Goal: Transaction & Acquisition: Purchase product/service

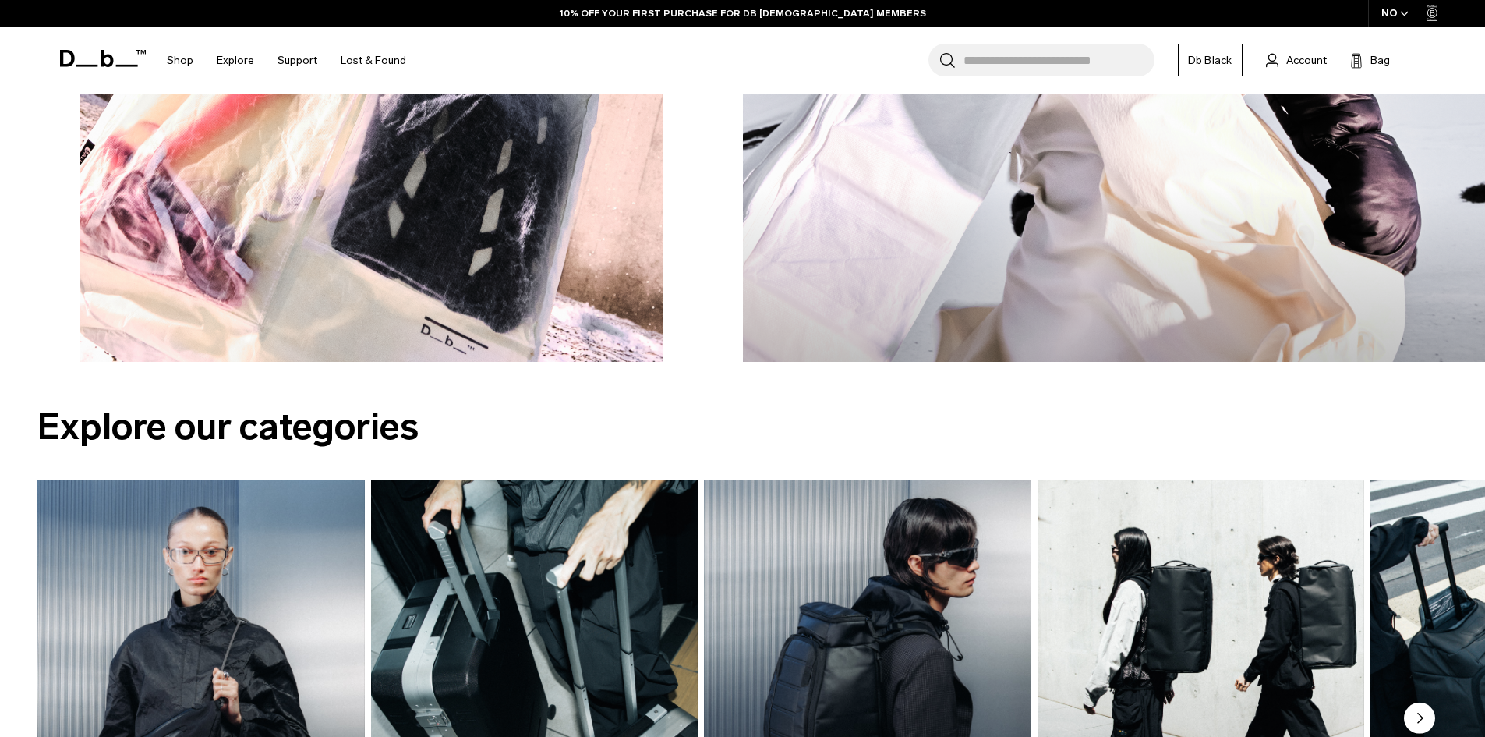
scroll to position [2183, 0]
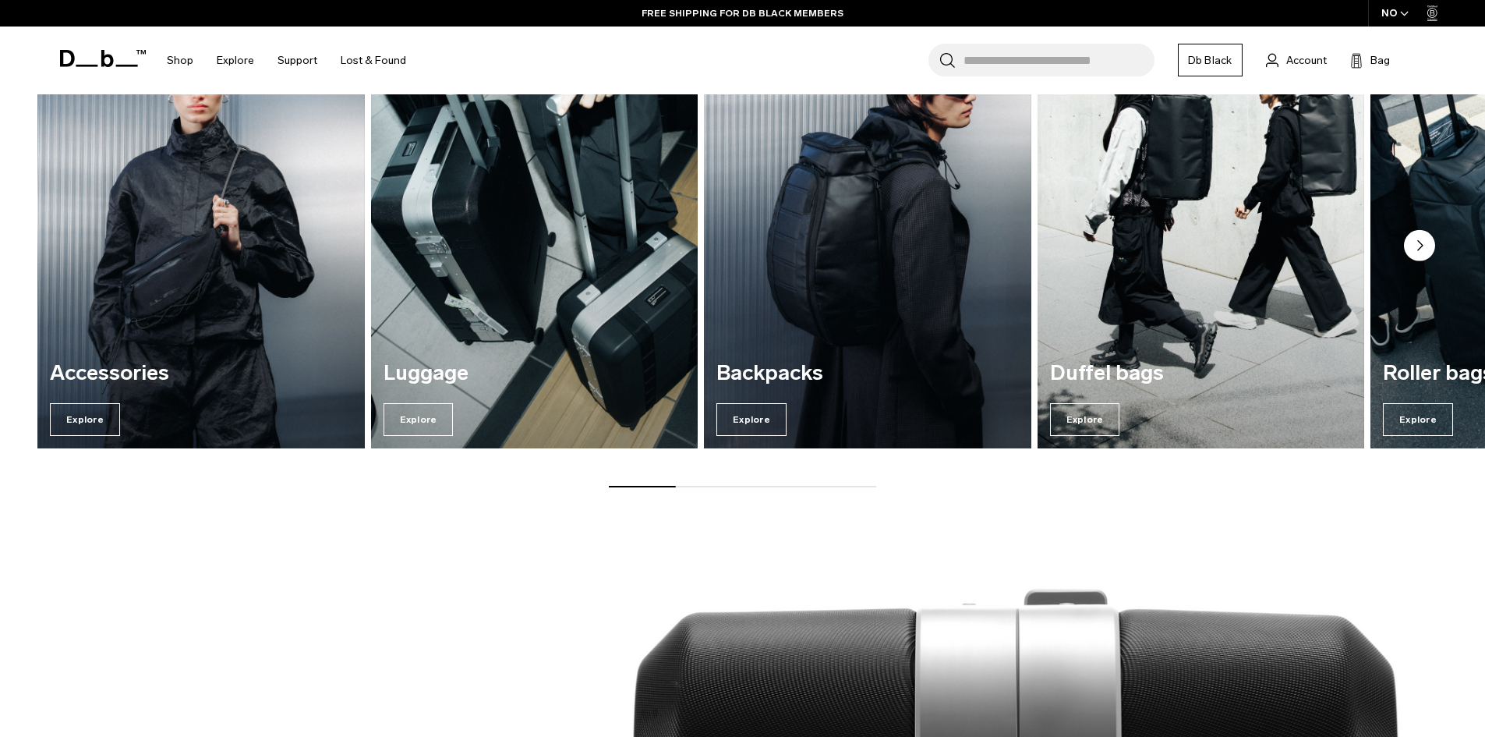
scroll to position [2494, 0]
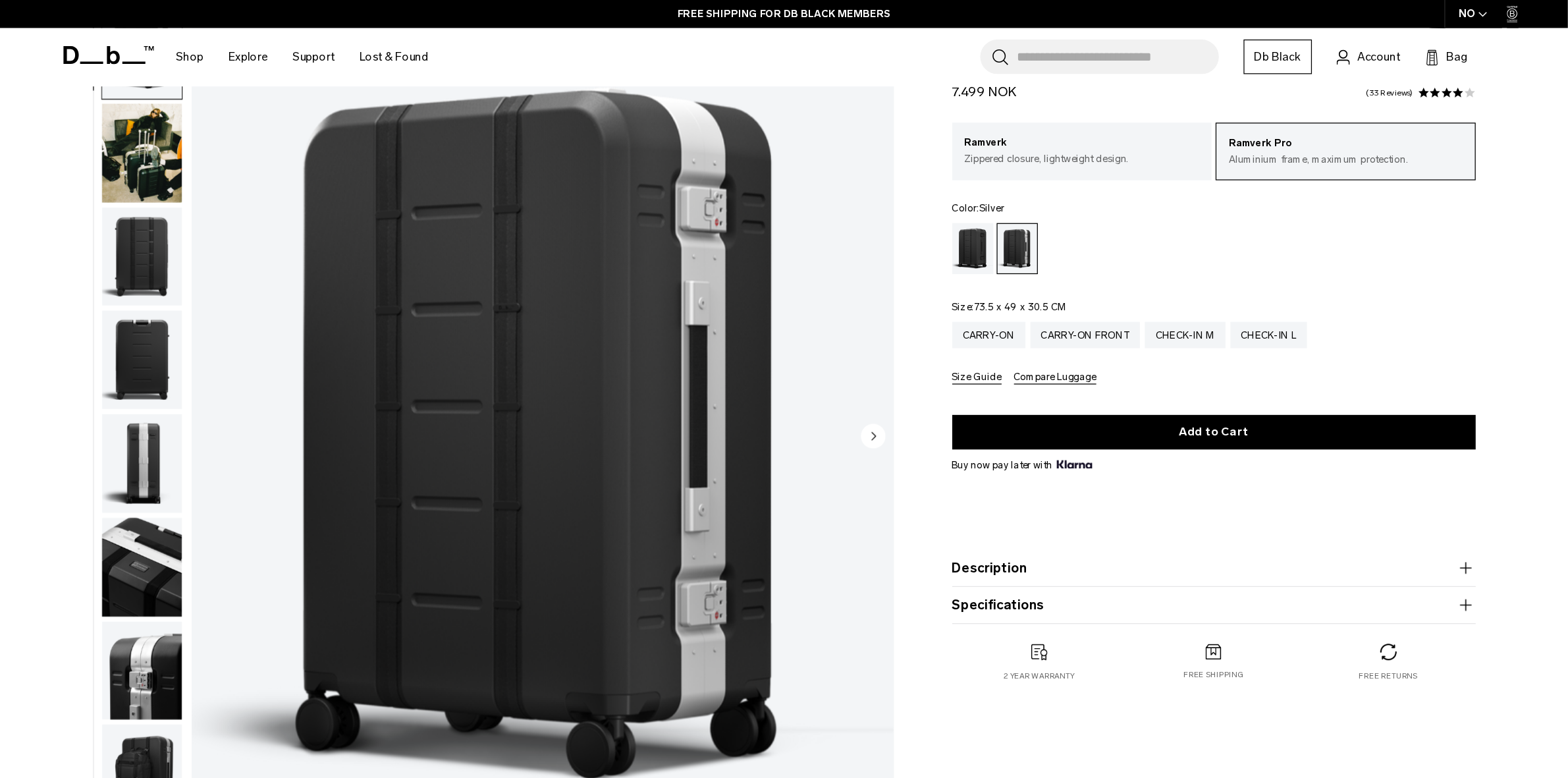
scroll to position [66, 0]
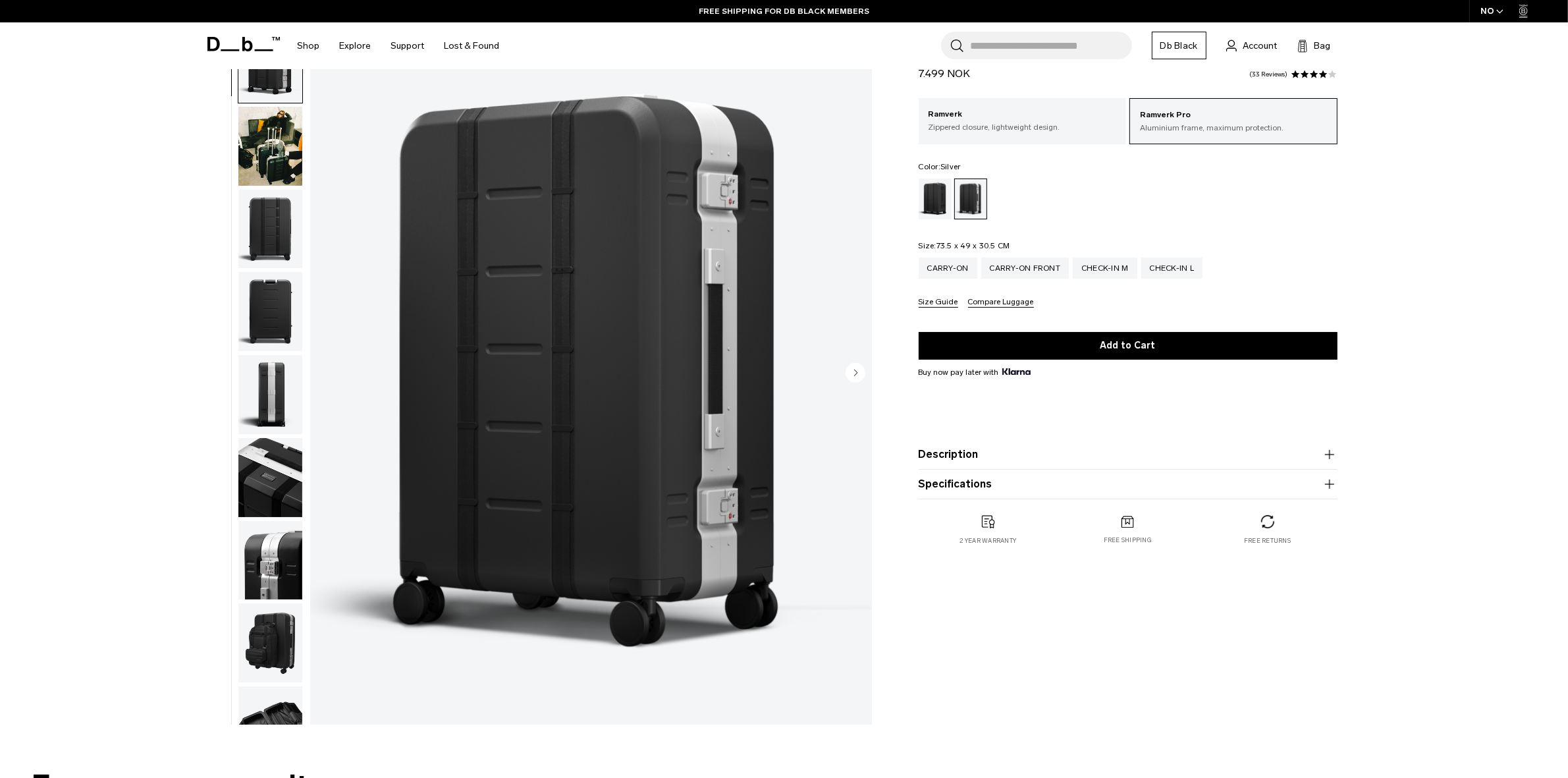
click at [1254, 283] on div "**********" at bounding box center [784, 377] width 1568 height 708
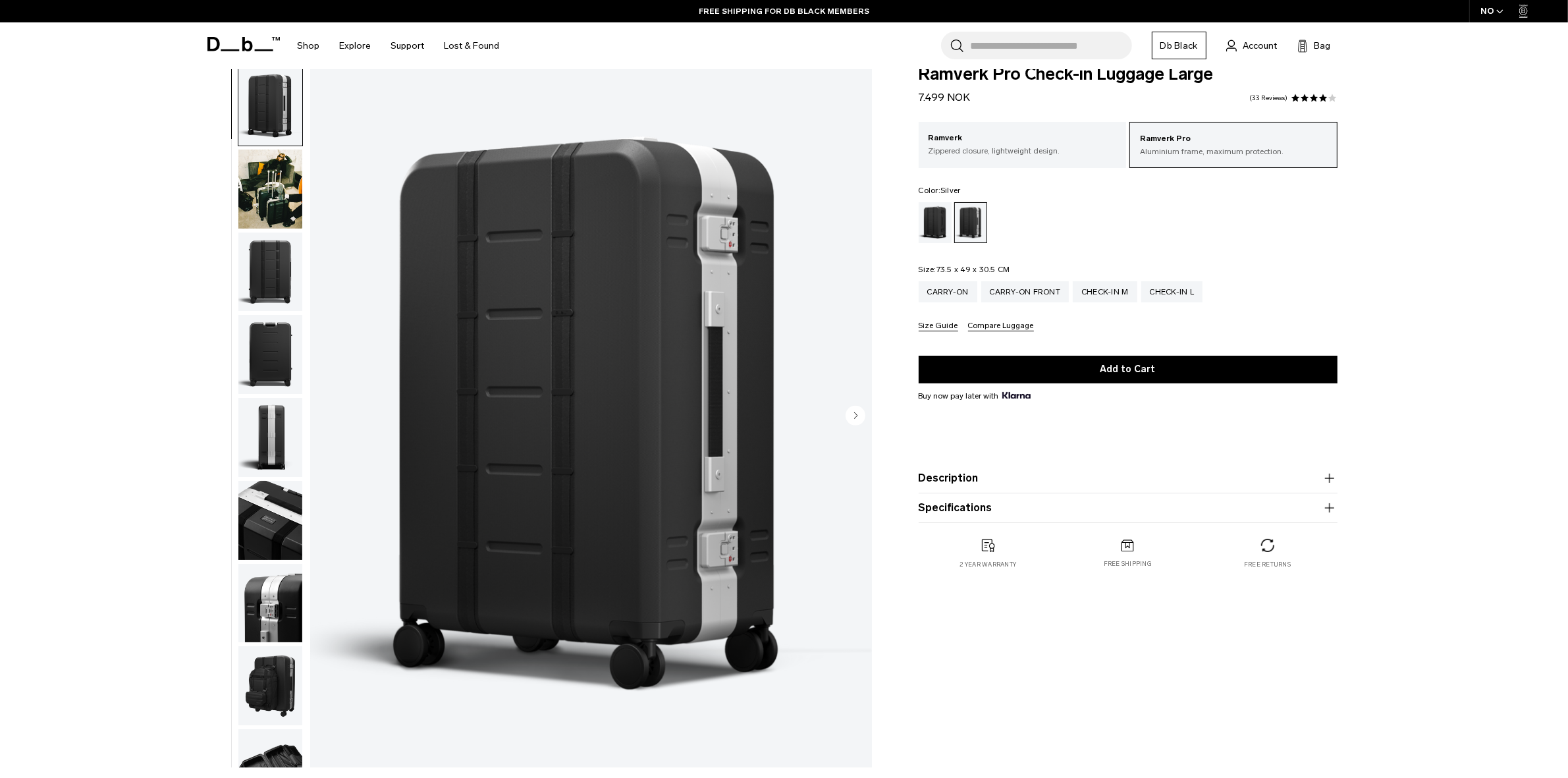
scroll to position [0, 0]
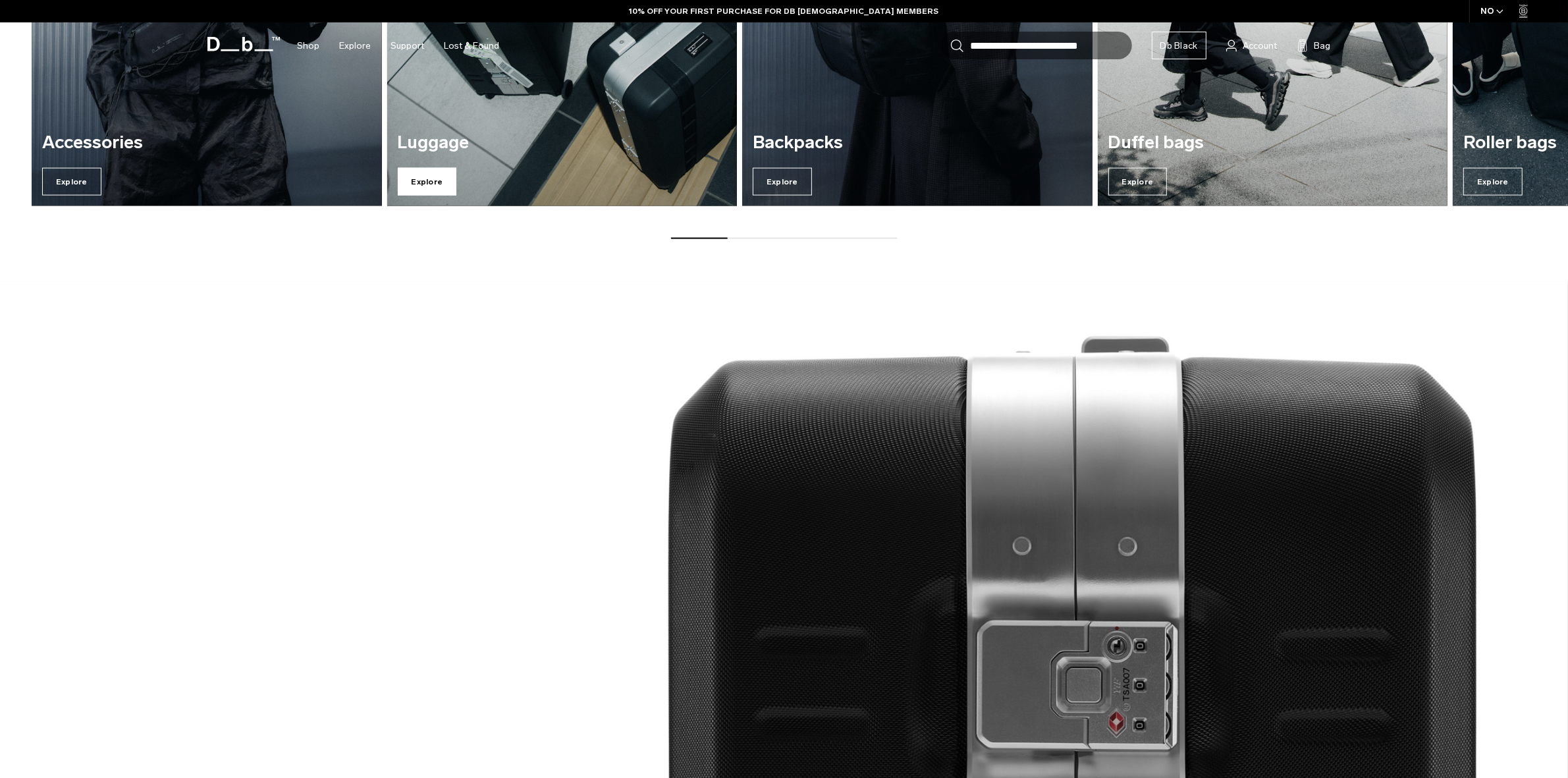
click at [426, 181] on span "Explore" at bounding box center [427, 182] width 59 height 28
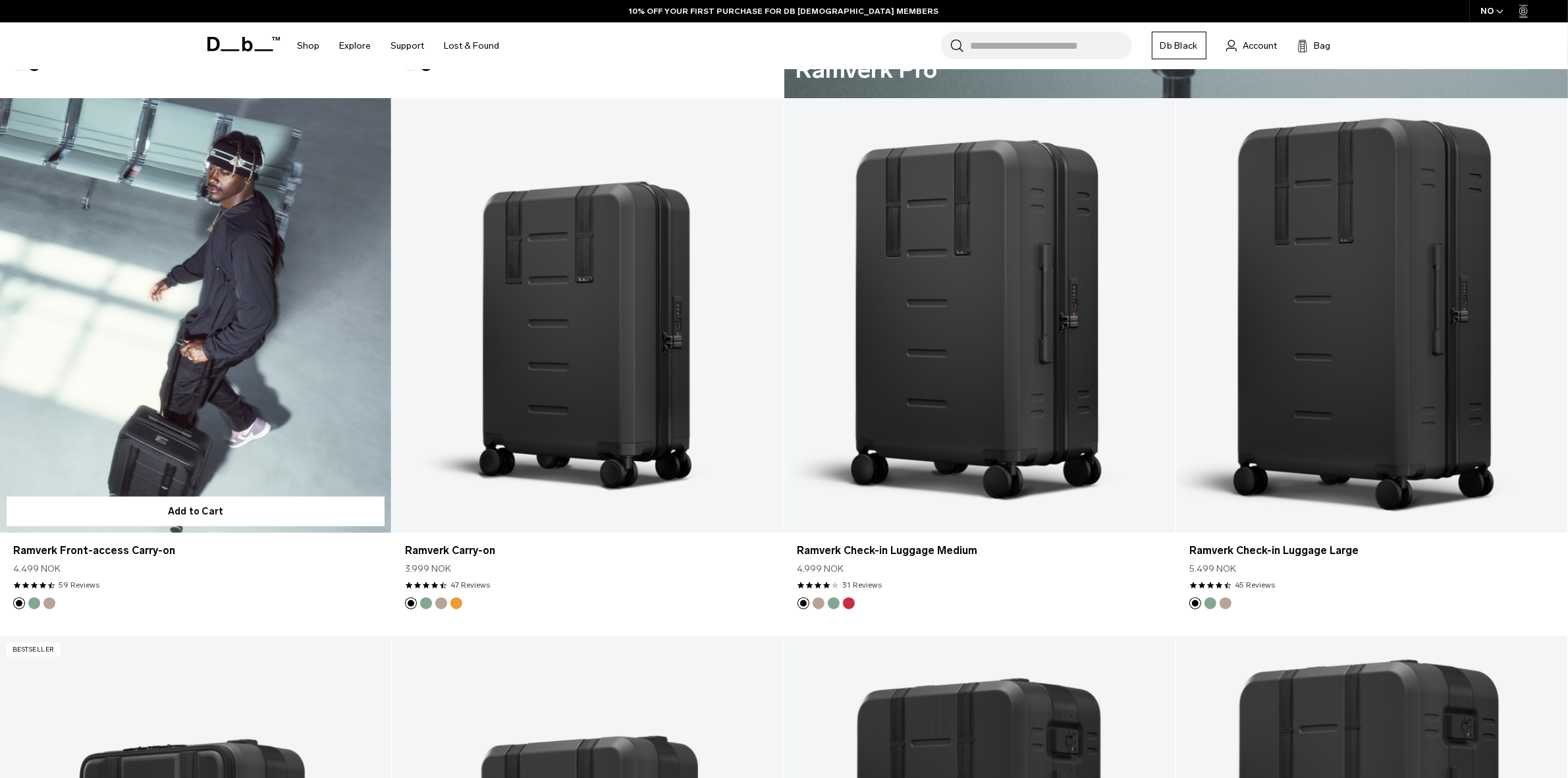
scroll to position [1400, 0]
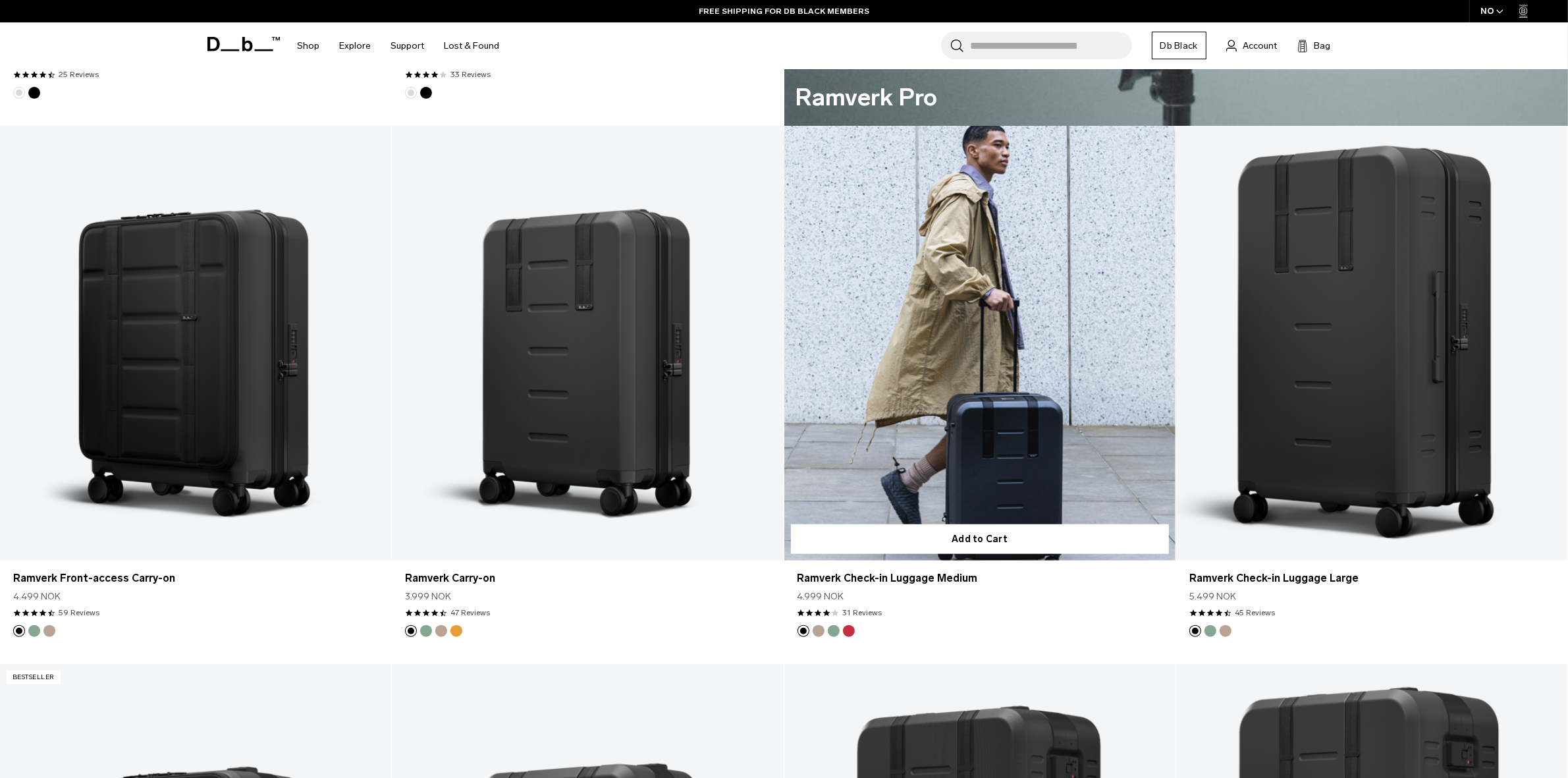
click at [991, 400] on link "Ramverk Check-in Luggage Medium" at bounding box center [979, 343] width 391 height 435
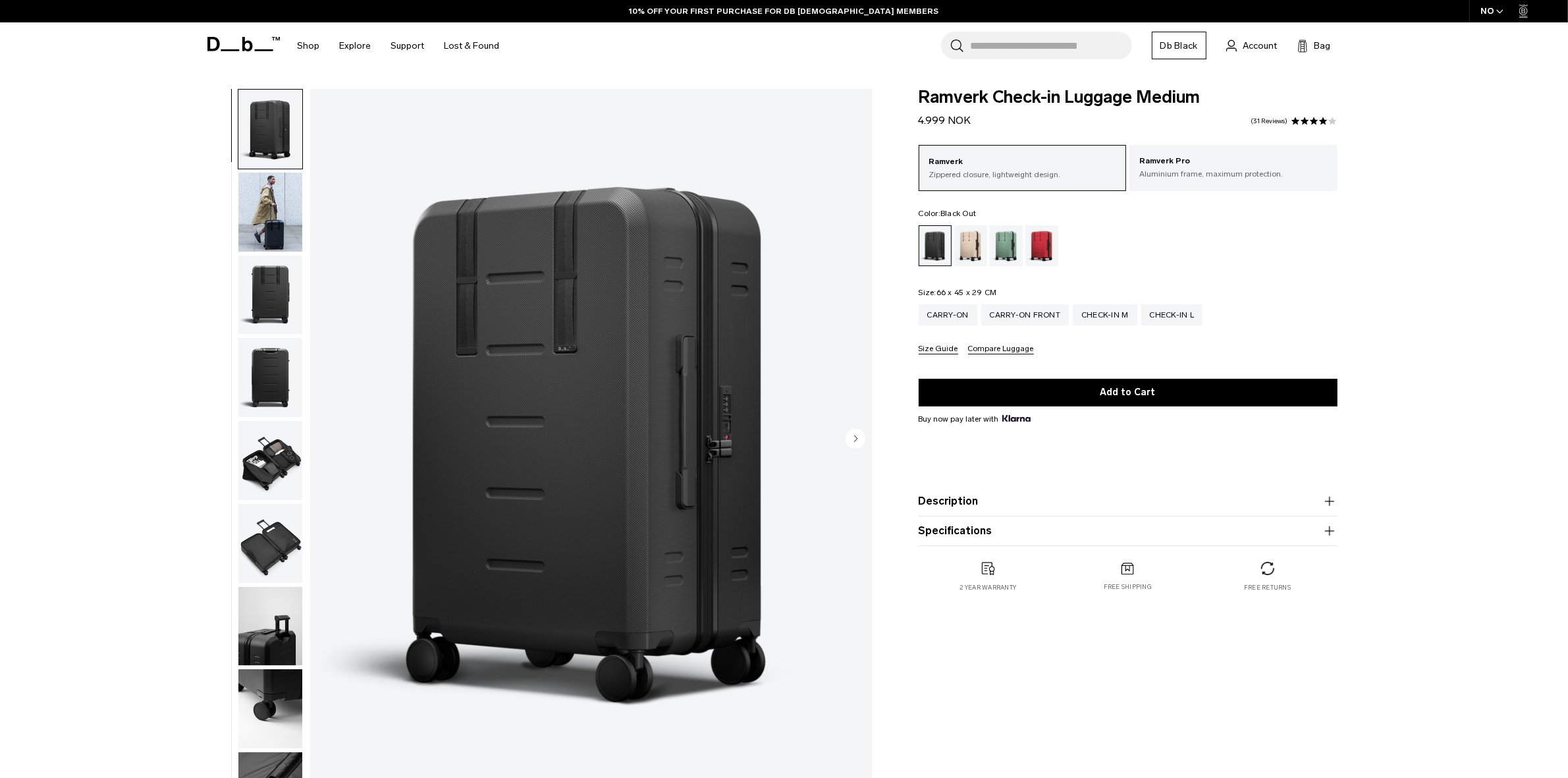
click at [1500, 343] on div "**********" at bounding box center [784, 443] width 1568 height 708
click at [952, 502] on button "Description" at bounding box center [1128, 501] width 419 height 16
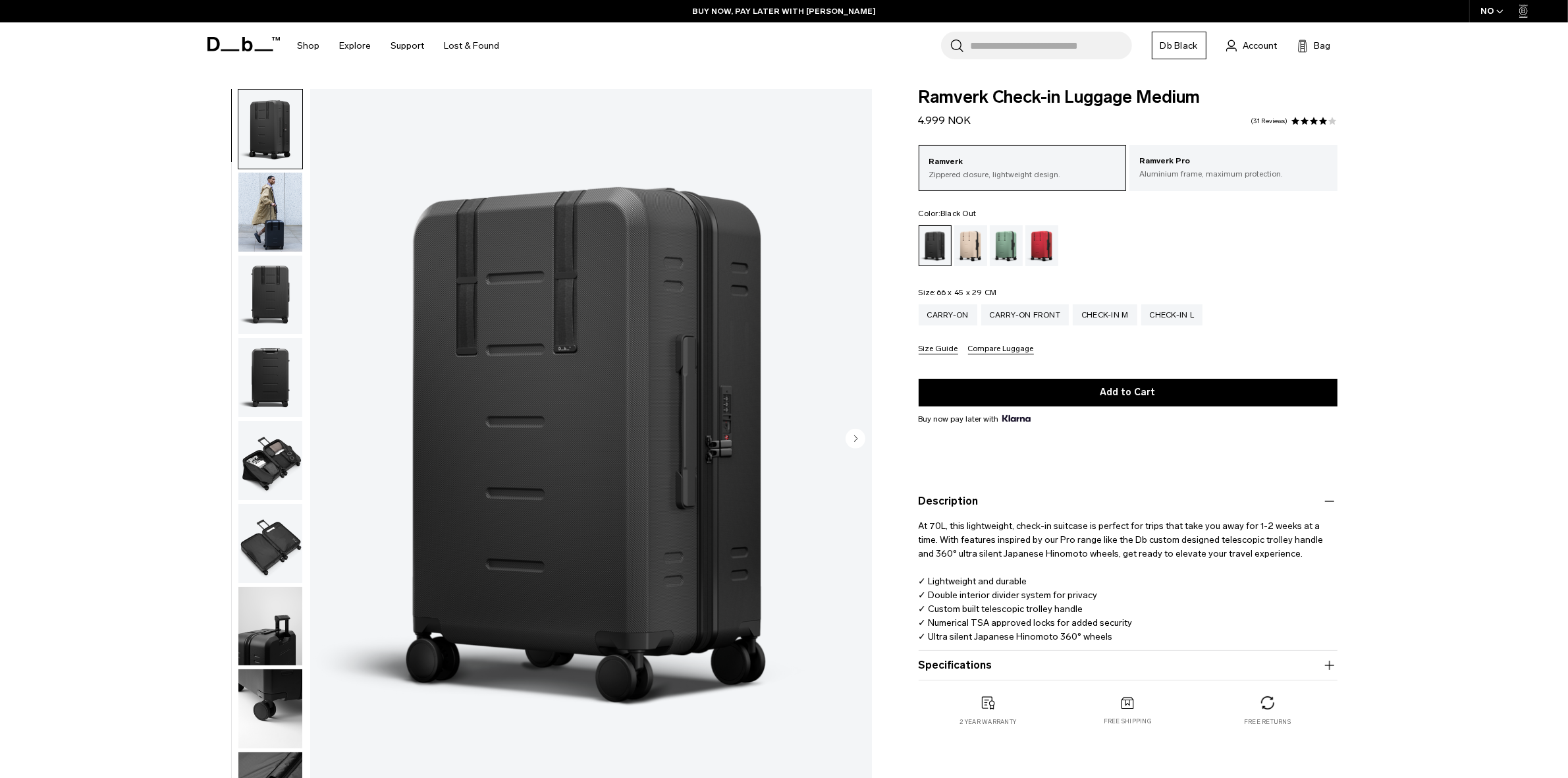
click at [1002, 248] on div "Green Ray" at bounding box center [1006, 246] width 34 height 41
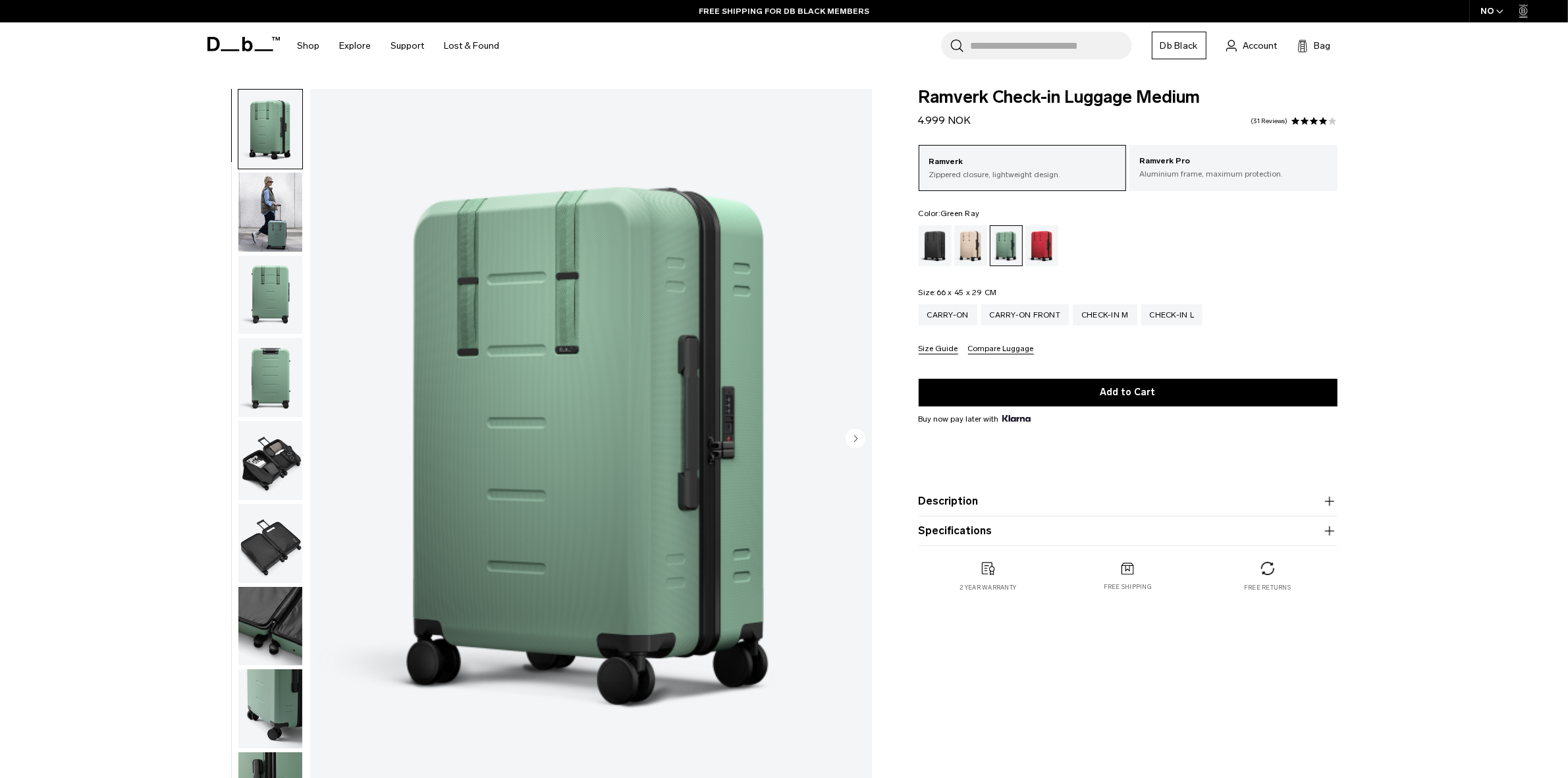
click at [1048, 253] on div "Sprite Lightning Red" at bounding box center [1042, 246] width 34 height 41
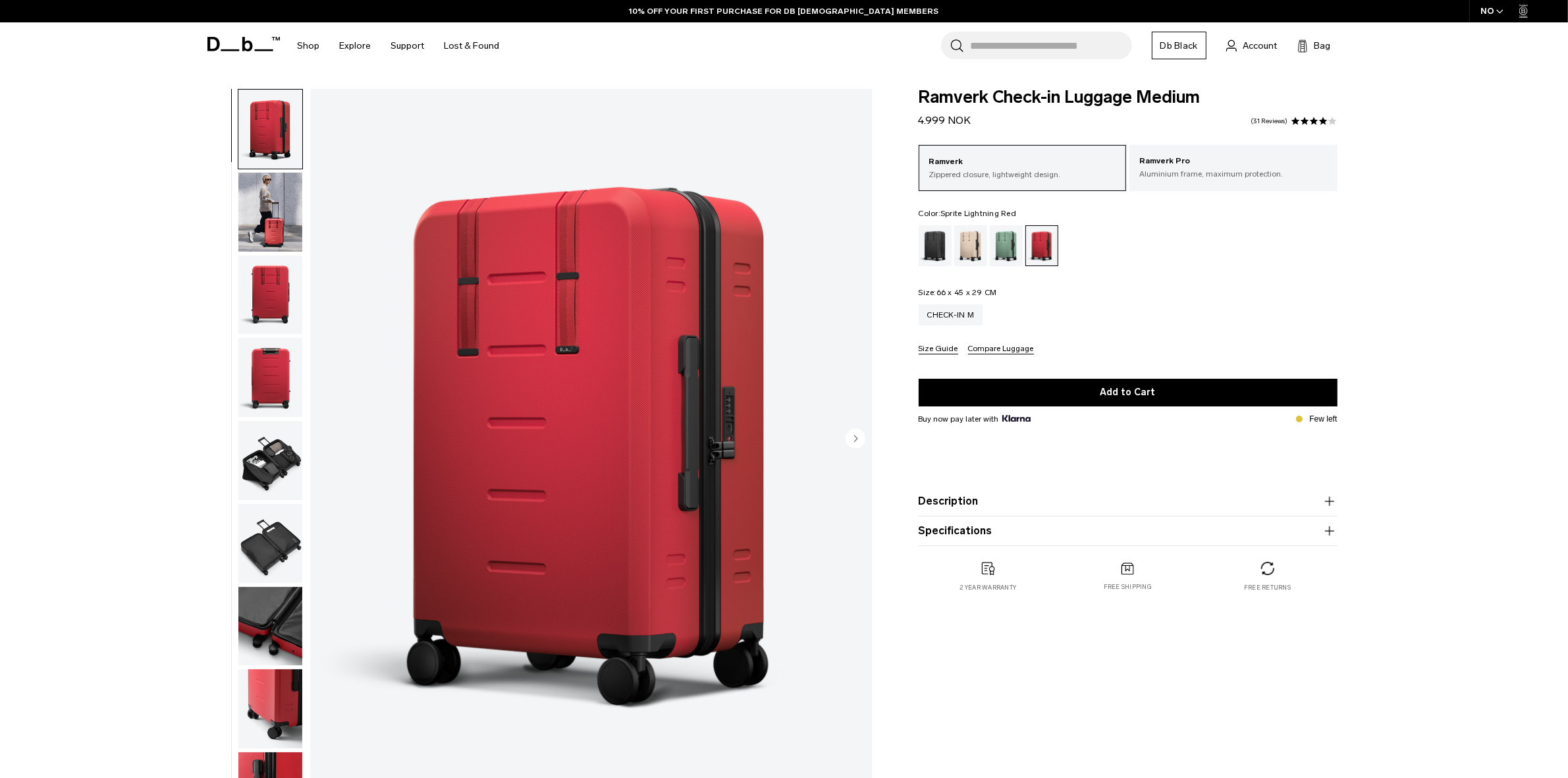
click at [936, 256] on div "Black Out" at bounding box center [936, 246] width 34 height 41
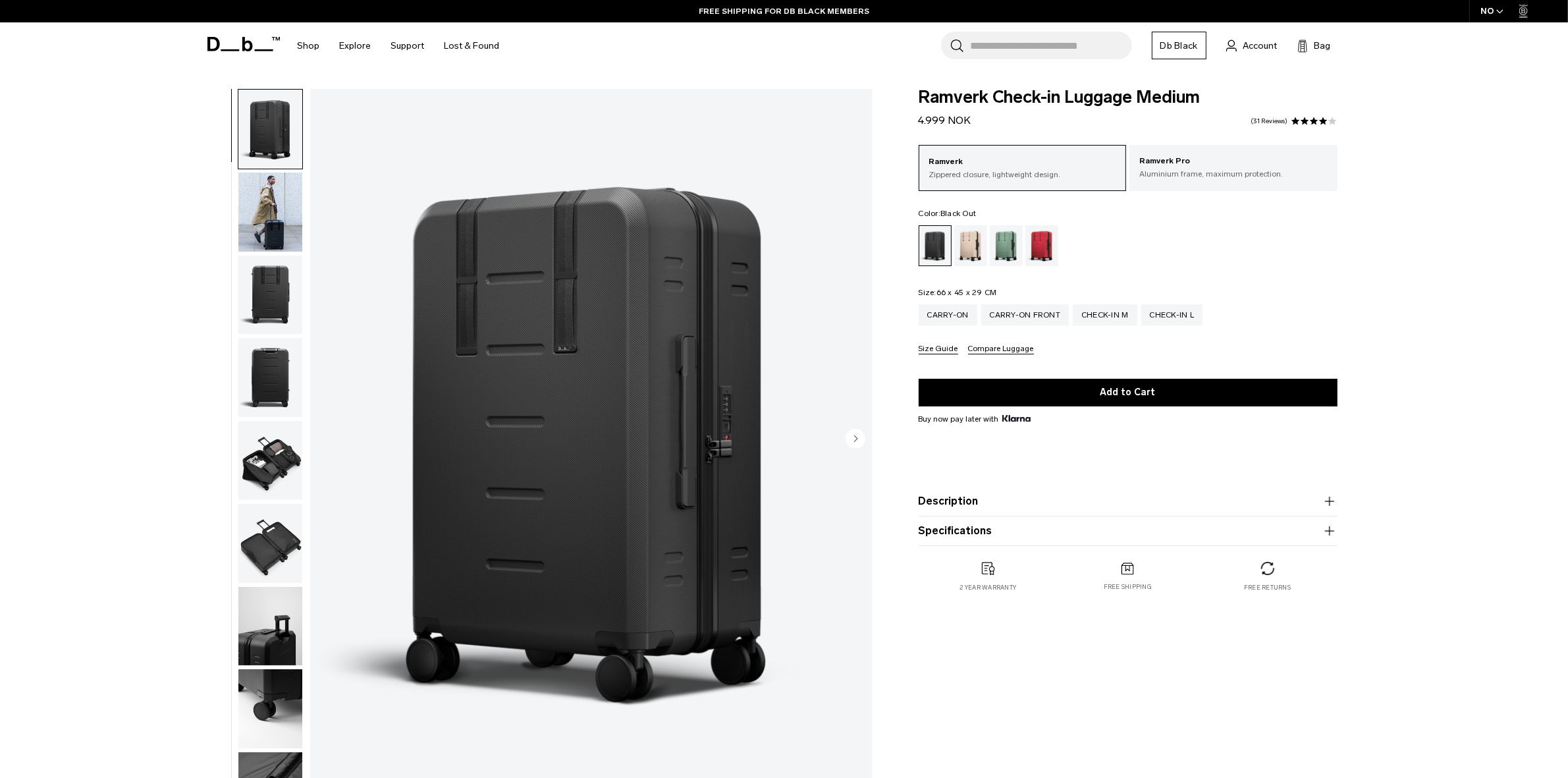
click at [1004, 253] on div "Green Ray" at bounding box center [1006, 246] width 34 height 41
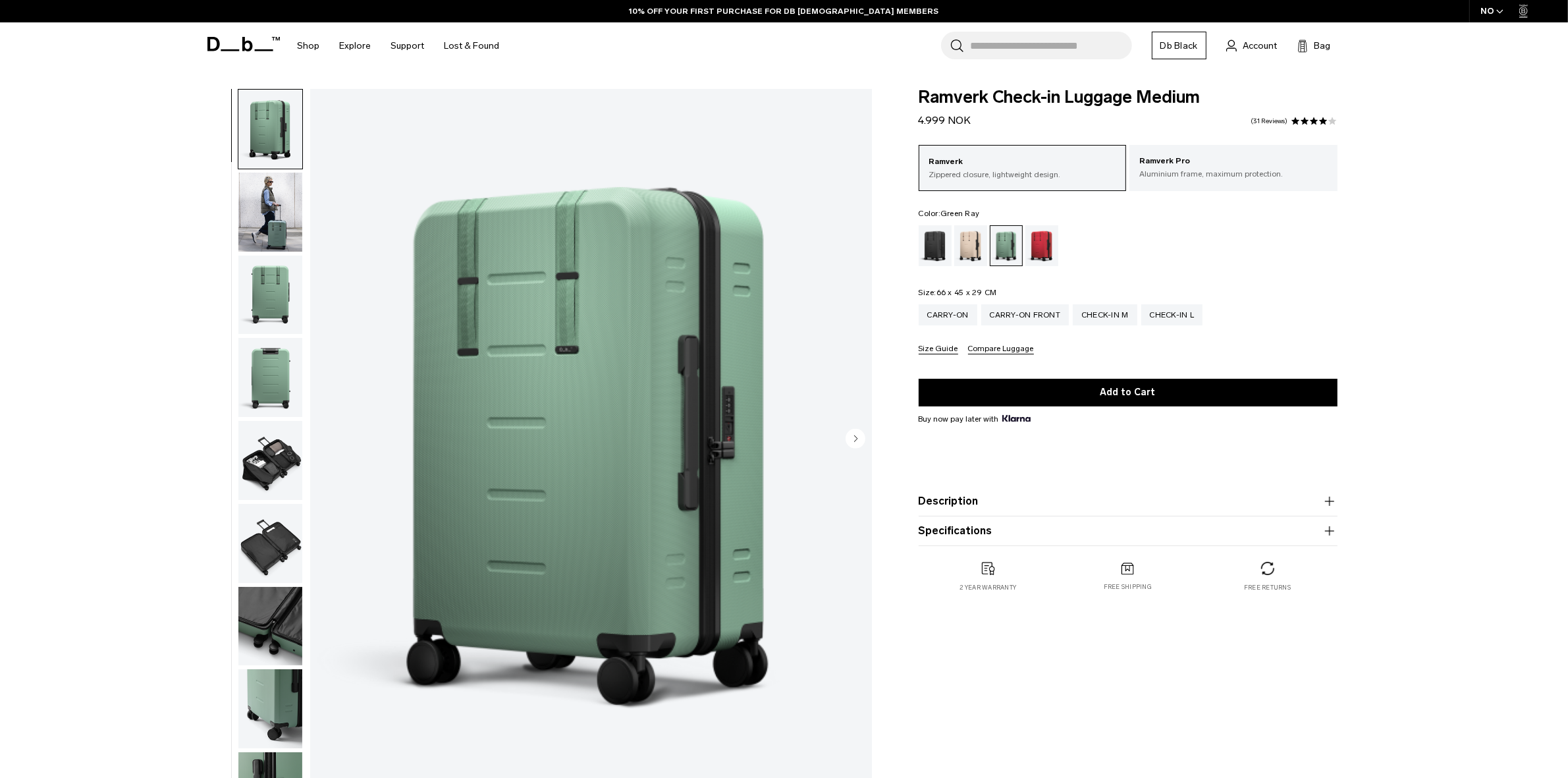
click at [970, 250] on div "Fogbow Beige" at bounding box center [971, 246] width 34 height 41
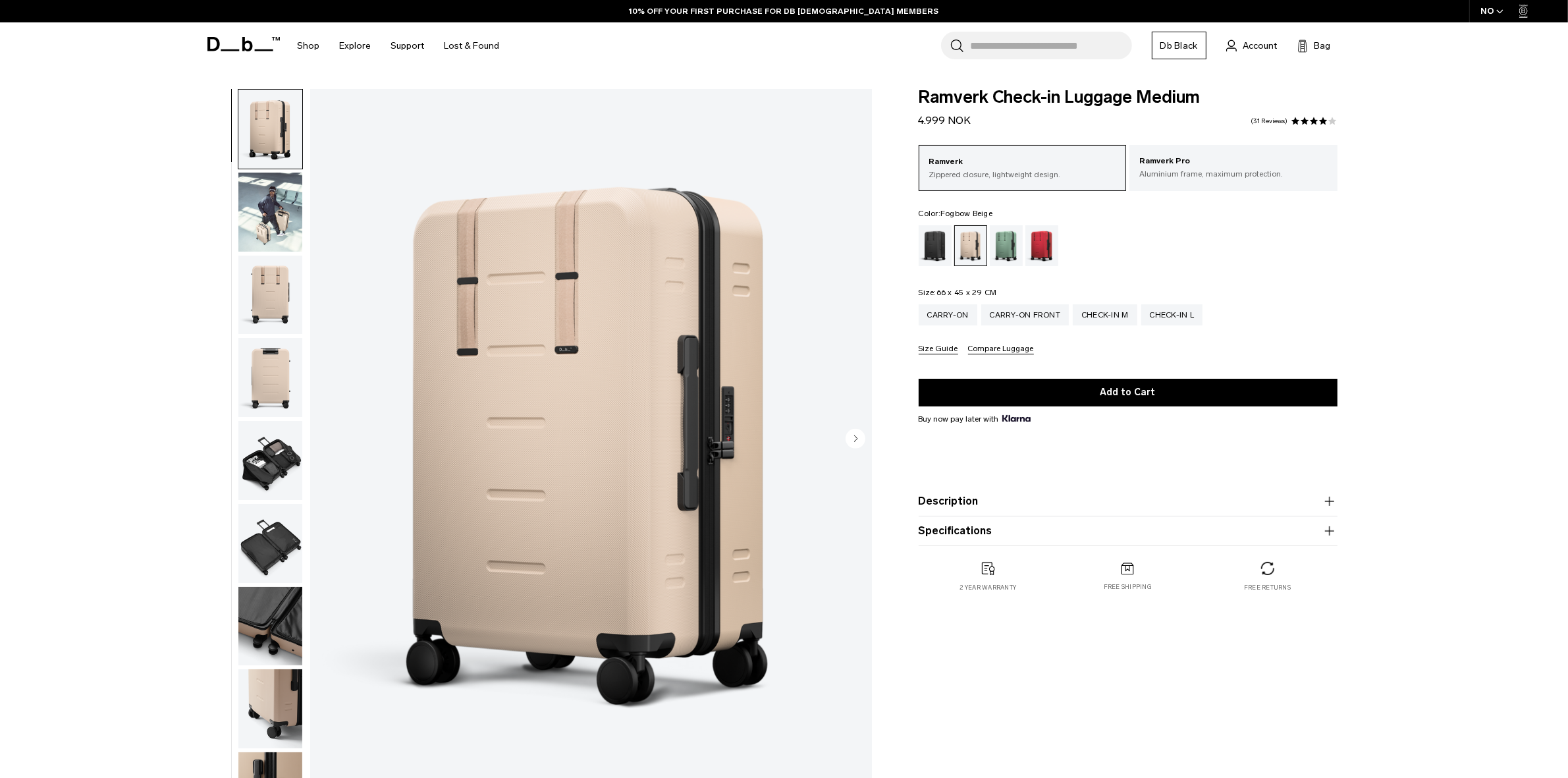
click at [1039, 247] on div "Sprite Lightning Red" at bounding box center [1042, 246] width 34 height 41
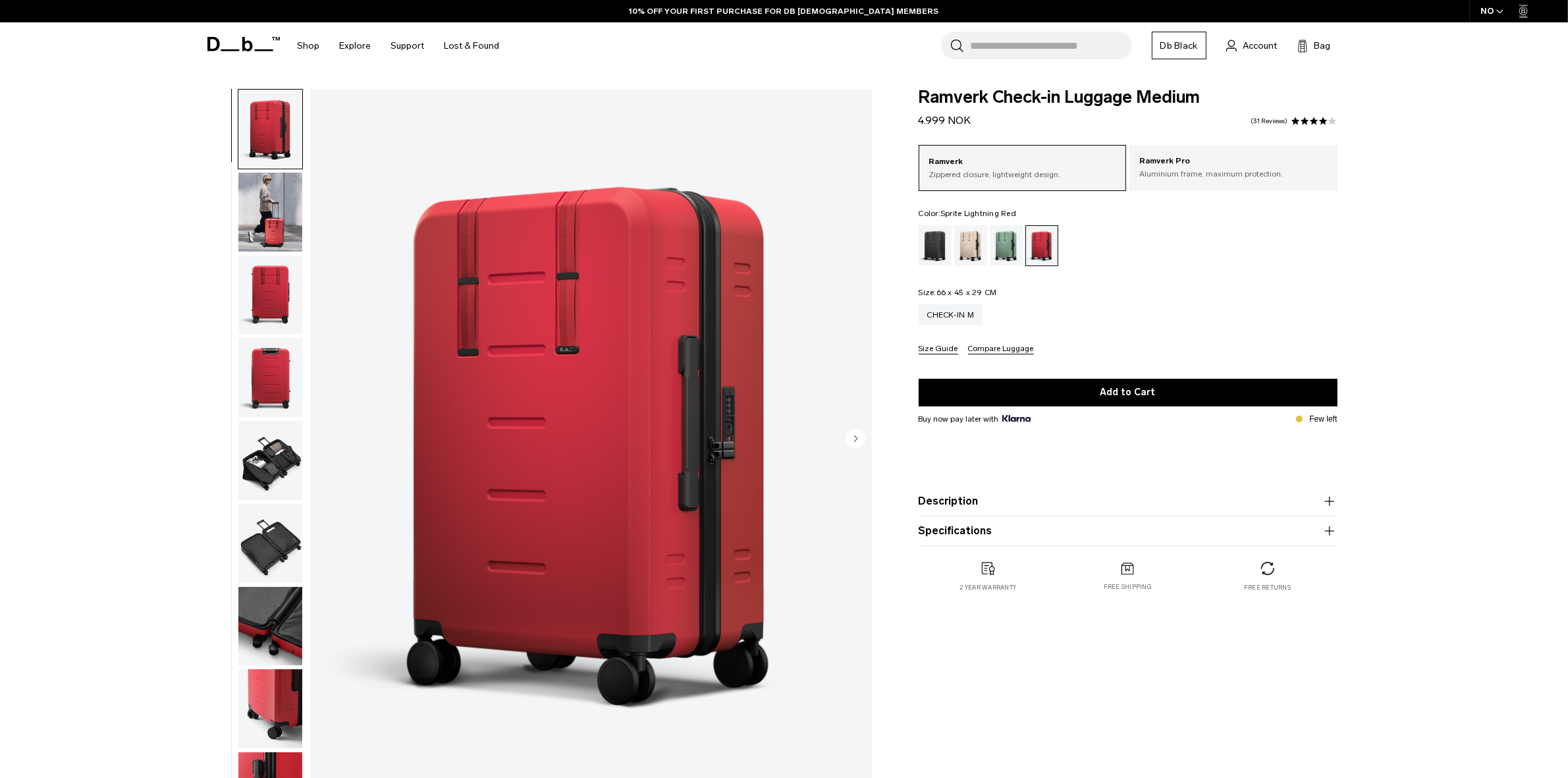
click at [1003, 248] on div "Green Ray" at bounding box center [1006, 246] width 34 height 41
